Goal: Task Accomplishment & Management: Manage account settings

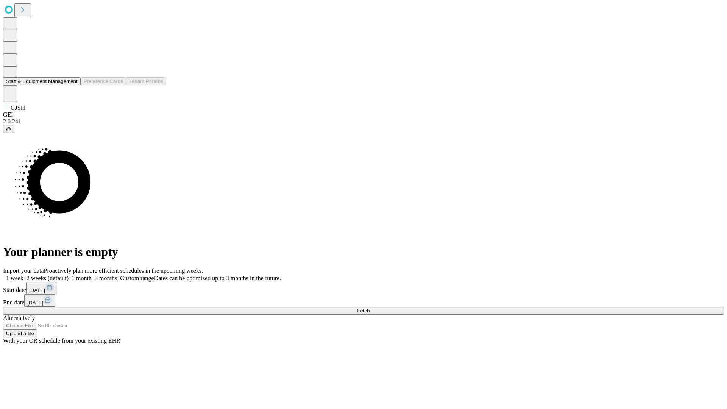
click at [71, 85] on button "Staff & Equipment Management" at bounding box center [42, 81] width 78 height 8
